Goal: Check status: Check status

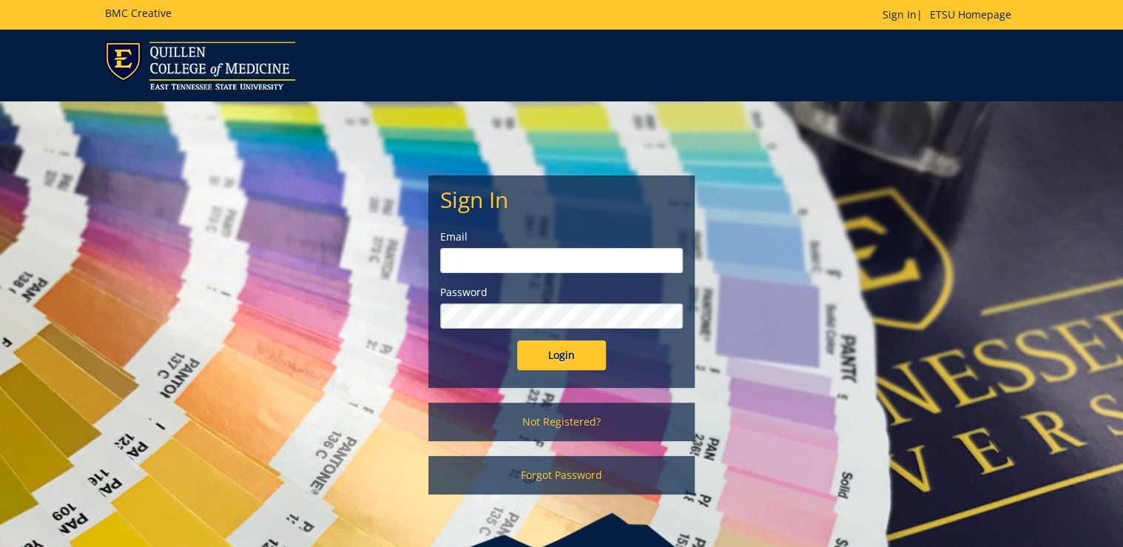
type input "[PERSON_NAME][EMAIL_ADDRESS][DOMAIN_NAME]"
drag, startPoint x: 551, startPoint y: 359, endPoint x: 577, endPoint y: 370, distance: 28.9
click at [551, 359] on input "Login" at bounding box center [561, 355] width 89 height 30
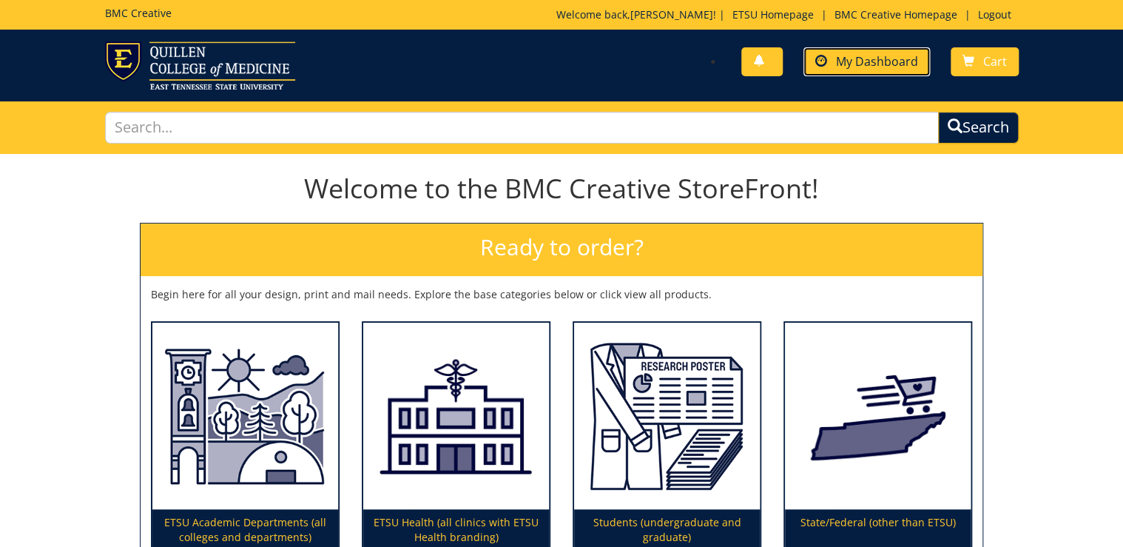
click at [866, 74] on link "My Dashboard" at bounding box center [867, 61] width 127 height 29
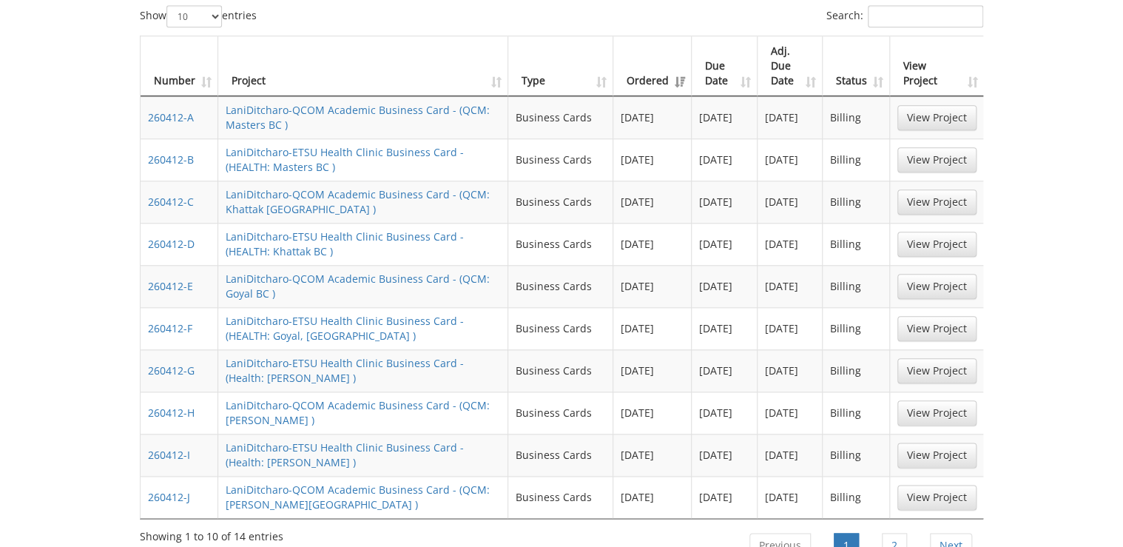
scroll to position [888, 0]
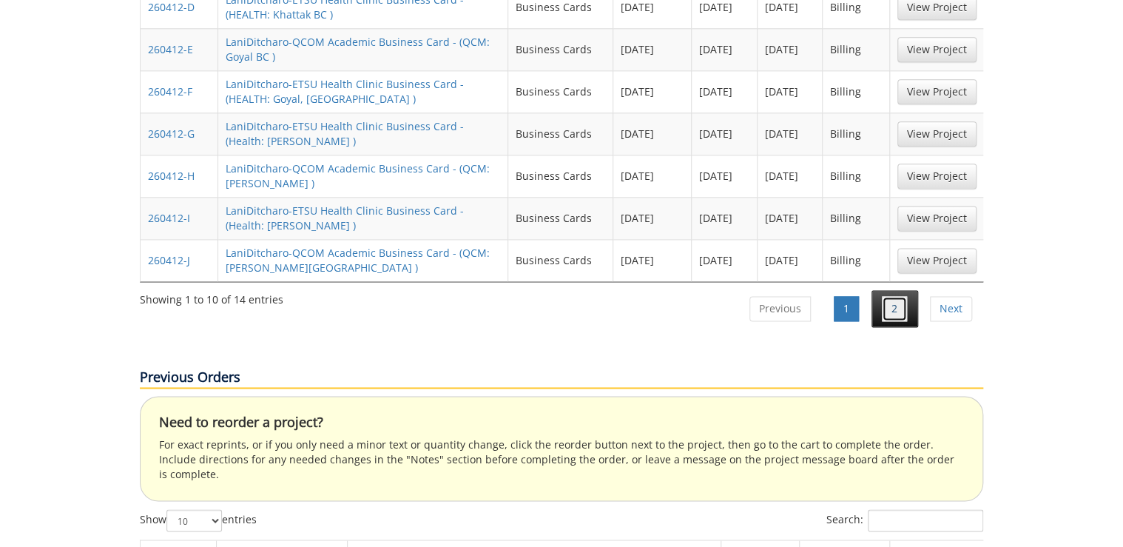
click at [898, 296] on link "2" at bounding box center [894, 308] width 25 height 25
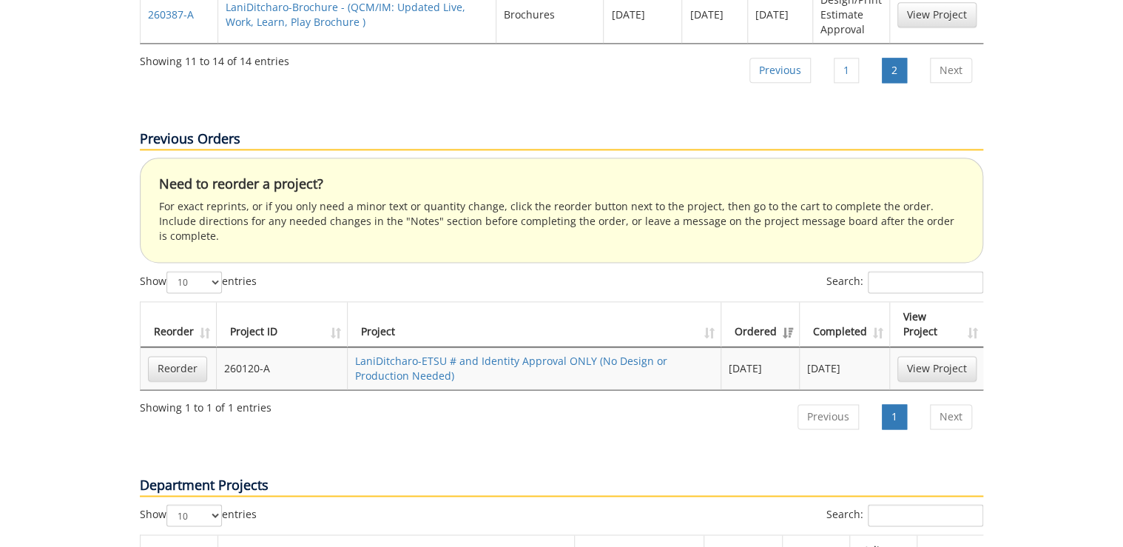
scroll to position [533, 0]
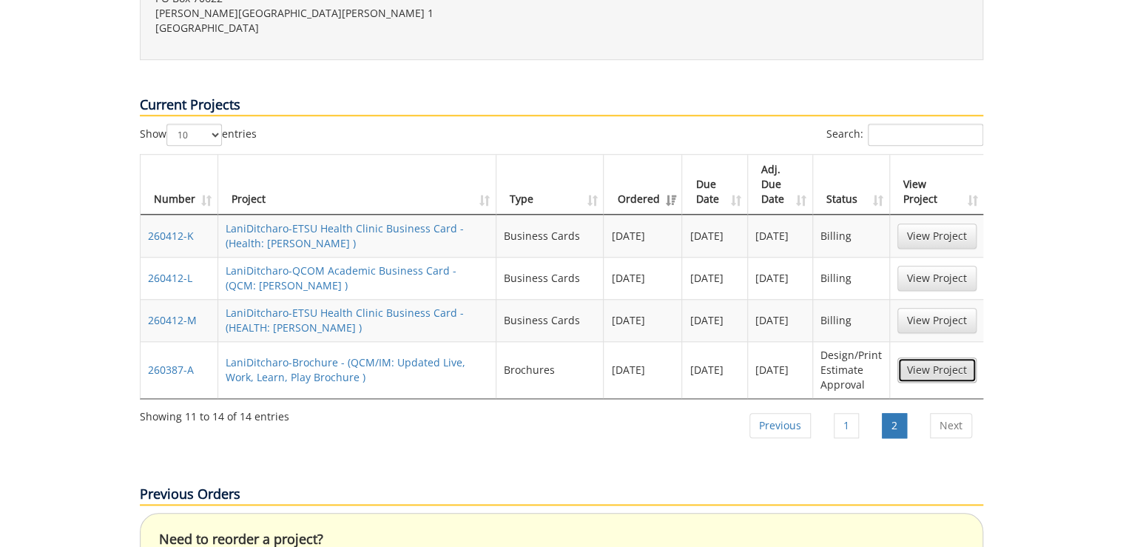
click at [947, 357] on link "View Project" at bounding box center [937, 369] width 79 height 25
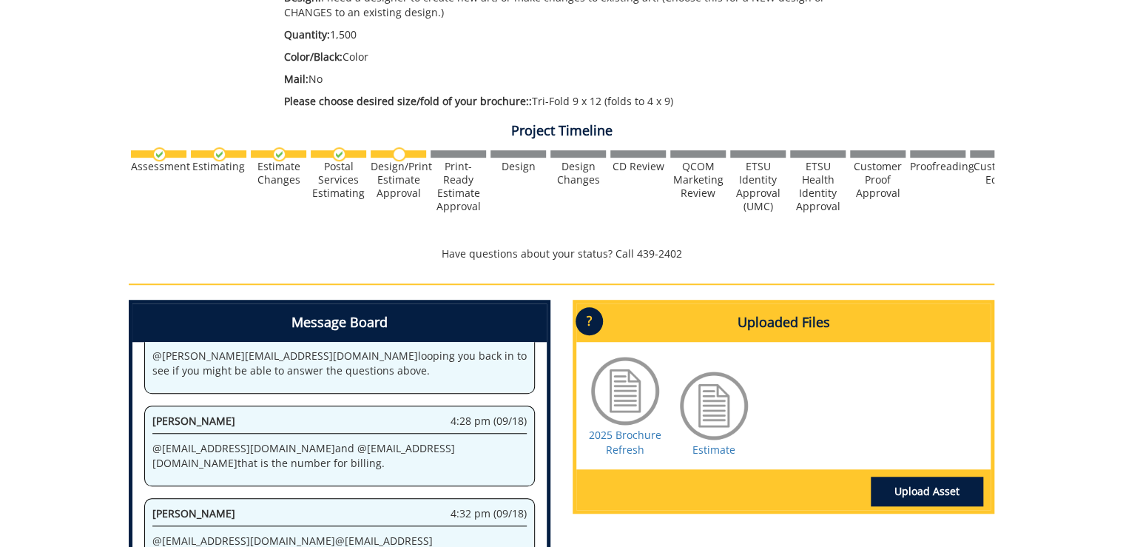
scroll to position [533, 0]
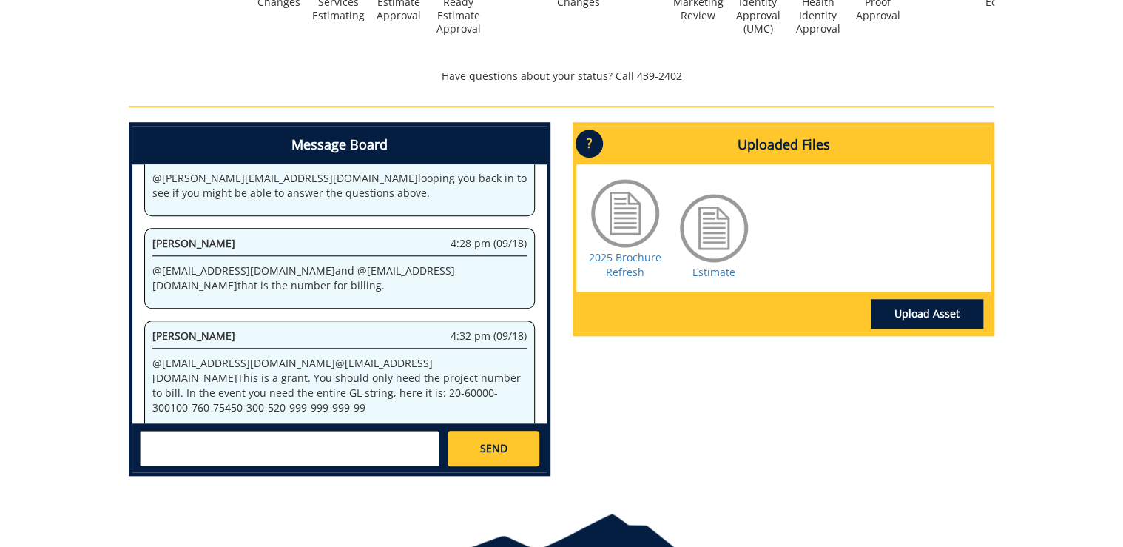
click at [634, 426] on div "Message Board System 11:28 am (08/28) Welcome to the Project Messenger. All mes…" at bounding box center [562, 305] width 888 height 366
click at [716, 277] on link "Estimate" at bounding box center [714, 272] width 43 height 14
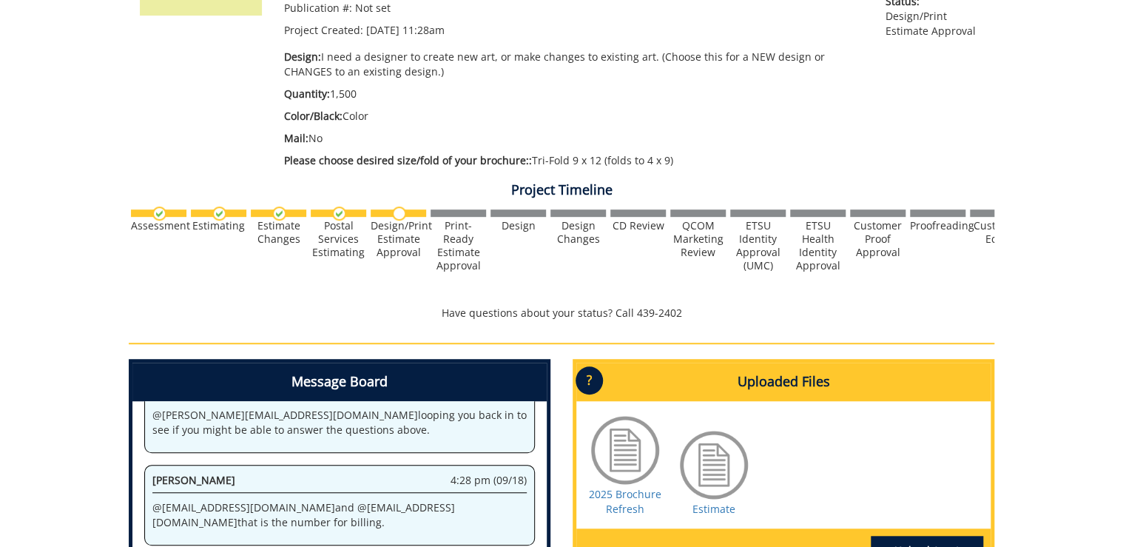
scroll to position [0, 0]
